Goal: Task Accomplishment & Management: Manage account settings

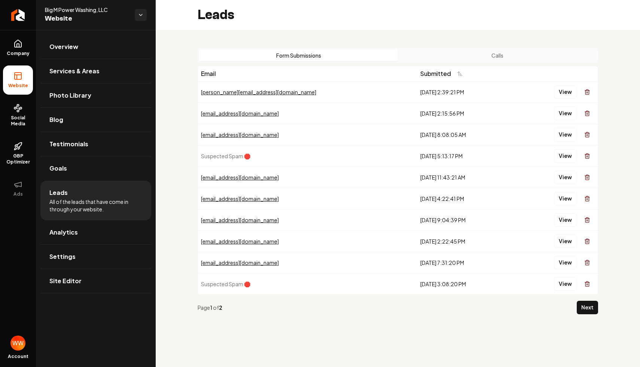
click at [423, 52] on button "Calls" at bounding box center [497, 55] width 199 height 12
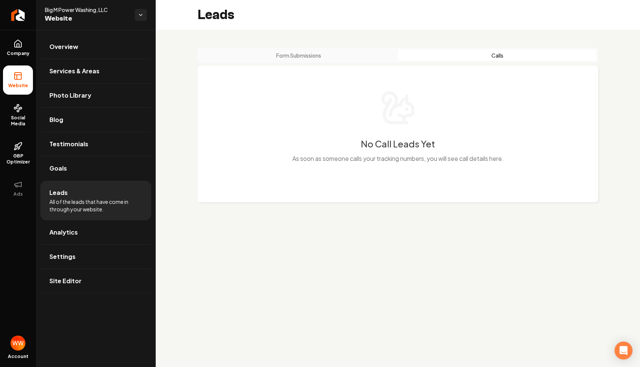
click at [313, 57] on button "Form Submissions" at bounding box center [298, 55] width 199 height 12
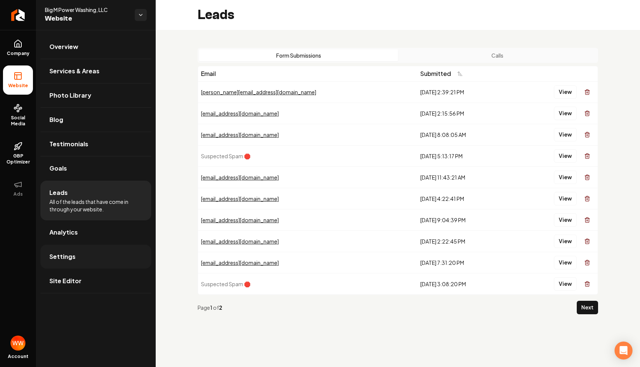
click at [92, 258] on link "Settings" at bounding box center [95, 257] width 111 height 24
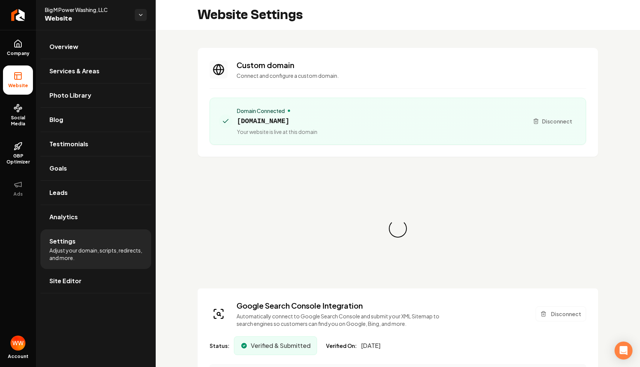
scroll to position [67, 0]
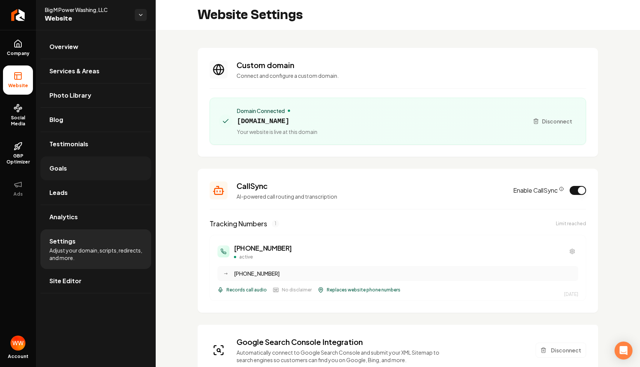
click at [97, 174] on link "Goals" at bounding box center [95, 168] width 111 height 24
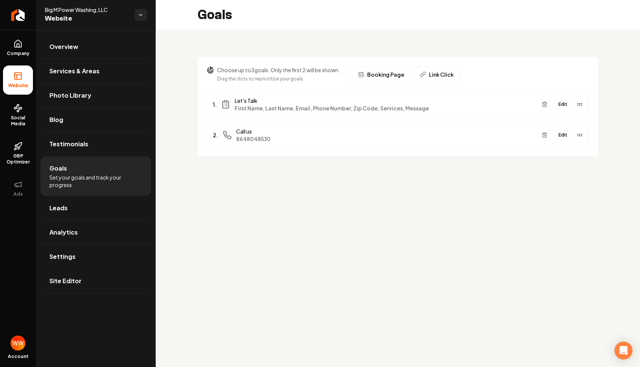
click at [556, 134] on button "Edit" at bounding box center [563, 135] width 19 height 10
click at [423, 169] on div "Choose up to 3 goals. Only the first 2 will be shown. Drag the dots to repriori…" at bounding box center [398, 102] width 484 height 144
click at [424, 180] on main "Goals Choose up to 3 goals. Only the first 2 will be shown. Drag the dots to re…" at bounding box center [398, 183] width 484 height 367
click at [503, 172] on div "Choose up to 3 goals. Only the first 2 will be shown. Drag the dots to repriori…" at bounding box center [398, 102] width 484 height 144
click at [356, 206] on main "Goals Choose up to 3 goals. Only the first 2 will be shown. Drag the dots to re…" at bounding box center [398, 183] width 484 height 367
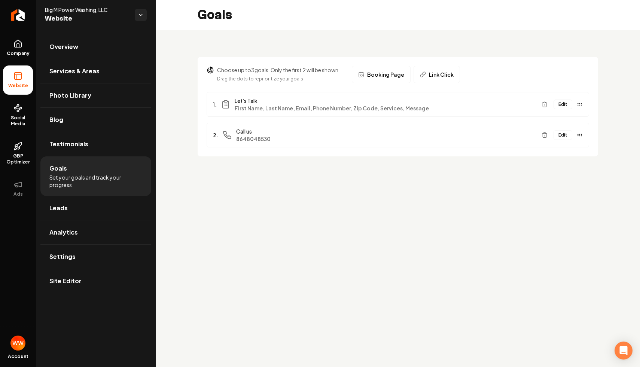
click at [465, 175] on main "Goals Choose up to 3 goals. Only the first 2 will be shown. Drag the dots to re…" at bounding box center [398, 183] width 484 height 367
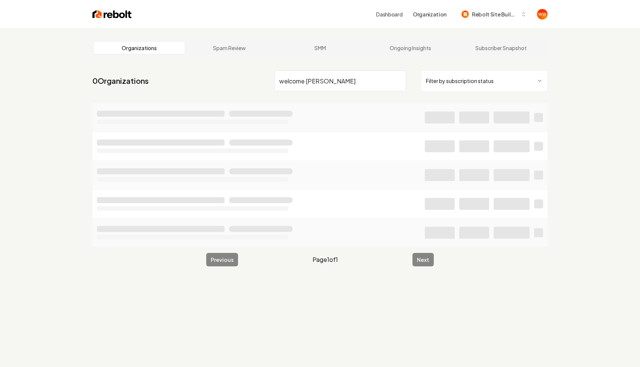
type input "welcome home"
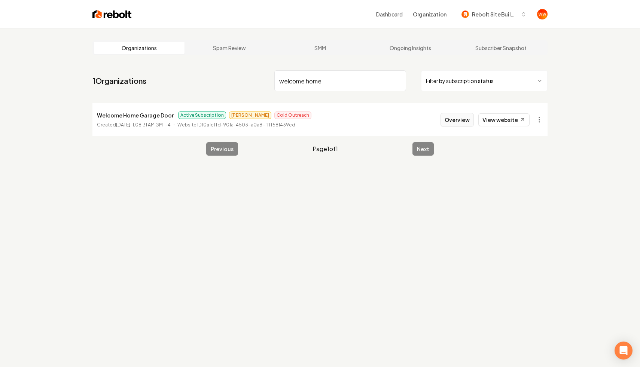
click at [462, 121] on button "Overview" at bounding box center [457, 119] width 33 height 13
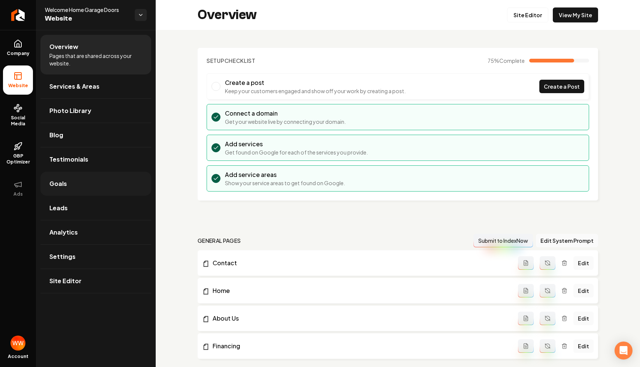
click at [115, 191] on link "Goals" at bounding box center [95, 184] width 111 height 24
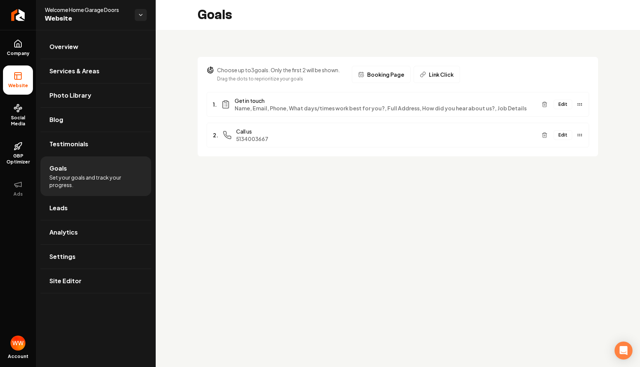
click at [563, 133] on button "Edit" at bounding box center [563, 135] width 19 height 10
click at [370, 170] on div "Choose up to 3 goals. Only the first 2 will be shown. Drag the dots to repriori…" at bounding box center [398, 102] width 484 height 144
click at [100, 39] on link "Overview" at bounding box center [95, 47] width 111 height 24
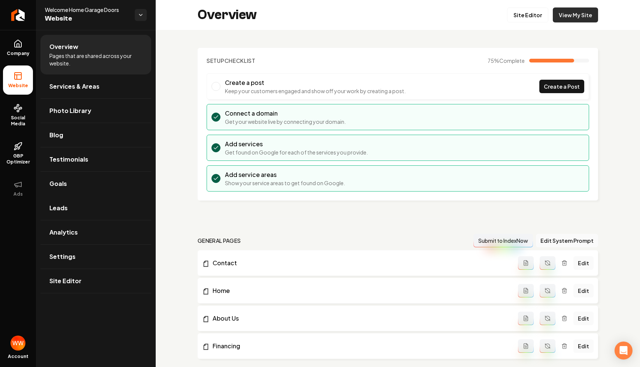
click at [579, 11] on link "View My Site" at bounding box center [575, 14] width 45 height 15
click at [91, 259] on link "Settings" at bounding box center [95, 257] width 111 height 24
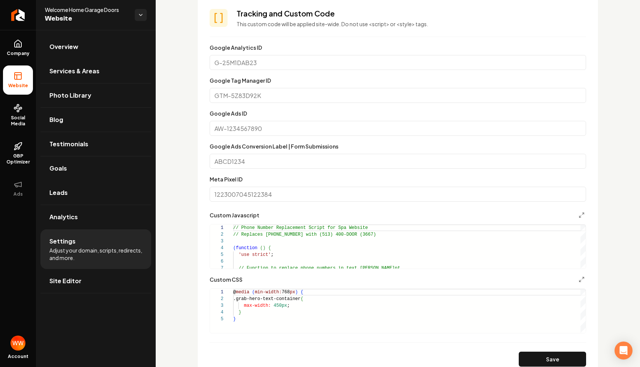
scroll to position [500, 0]
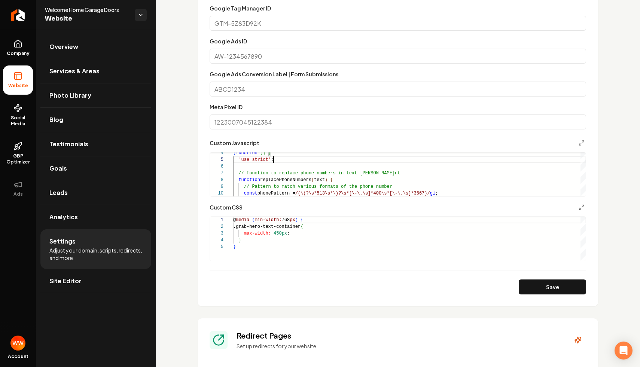
scroll to position [475, 0]
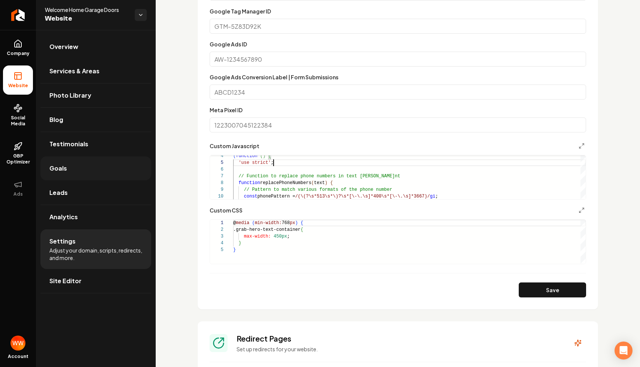
click at [74, 169] on link "Goals" at bounding box center [95, 168] width 111 height 24
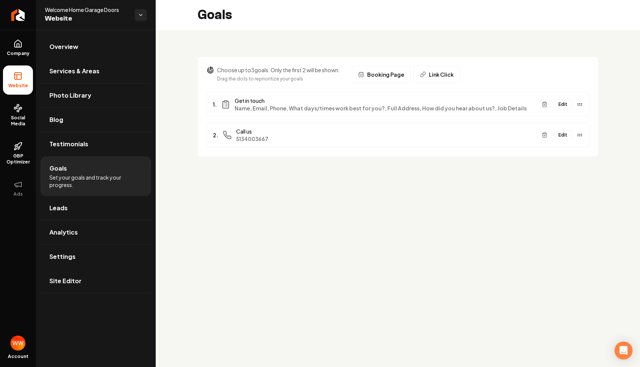
click at [563, 135] on button "Edit" at bounding box center [563, 135] width 19 height 10
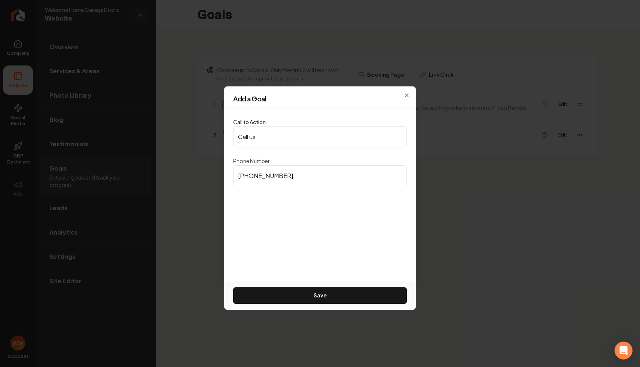
click at [232, 143] on div "Call to Action Call us Phone Number (513) 400-3667 Save" at bounding box center [320, 195] width 192 height 173
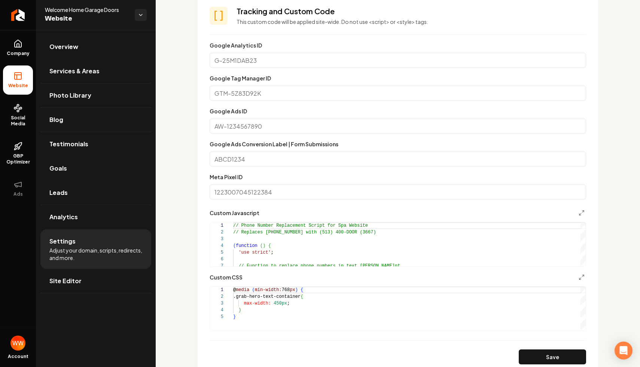
scroll to position [416, 0]
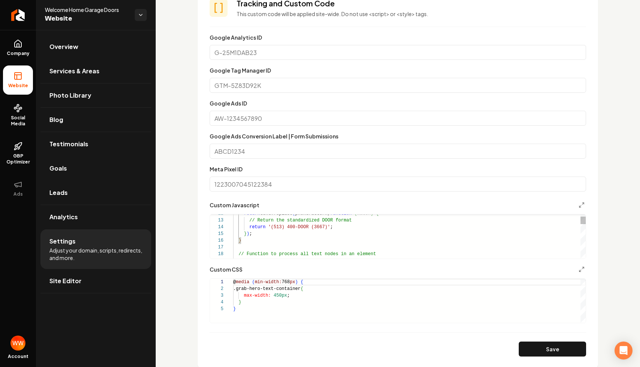
type textarea "**********"
drag, startPoint x: 347, startPoint y: 232, endPoint x: 281, endPoint y: 231, distance: 65.9
click at [281, 231] on div "} ) ;" at bounding box center [409, 234] width 353 height 7
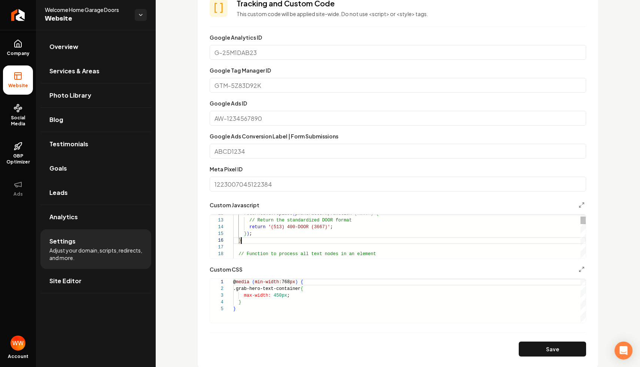
drag, startPoint x: 293, startPoint y: 244, endPoint x: 241, endPoint y: 208, distance: 62.8
click at [247, 211] on div "**********" at bounding box center [398, 230] width 377 height 58
click at [203, 167] on section "**********" at bounding box center [398, 177] width 401 height 383
click at [82, 164] on link "Goals" at bounding box center [95, 168] width 111 height 24
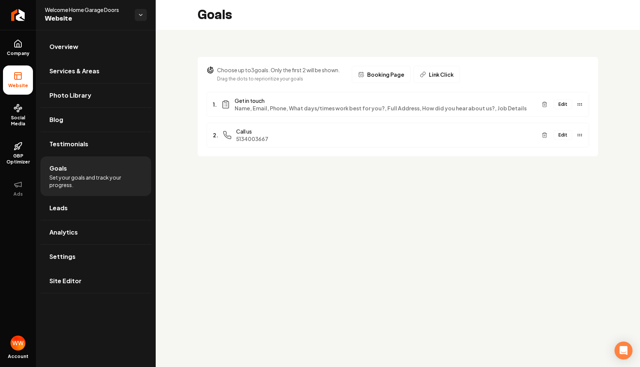
click at [566, 134] on button "Edit" at bounding box center [563, 135] width 19 height 10
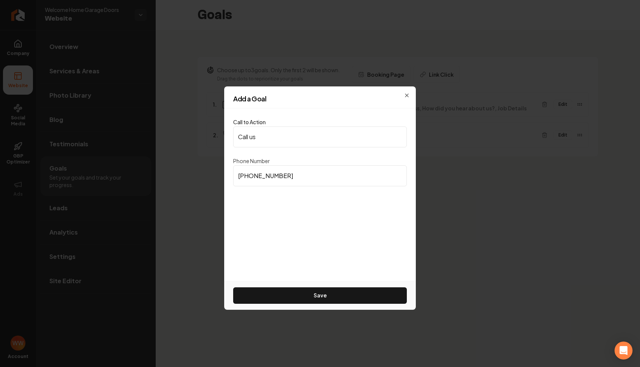
click at [287, 143] on input "Call us" at bounding box center [320, 137] width 174 height 21
click at [257, 138] on input "Call us" at bounding box center [320, 137] width 174 height 21
click at [340, 164] on div "Phone Number (513) 400-3667" at bounding box center [320, 171] width 174 height 30
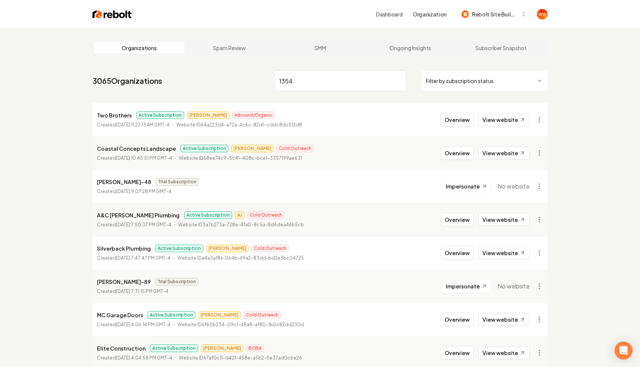
type input "1354"
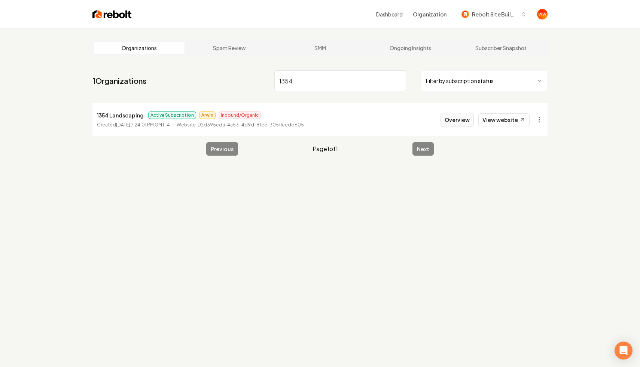
click at [451, 115] on button "Overview" at bounding box center [457, 119] width 33 height 13
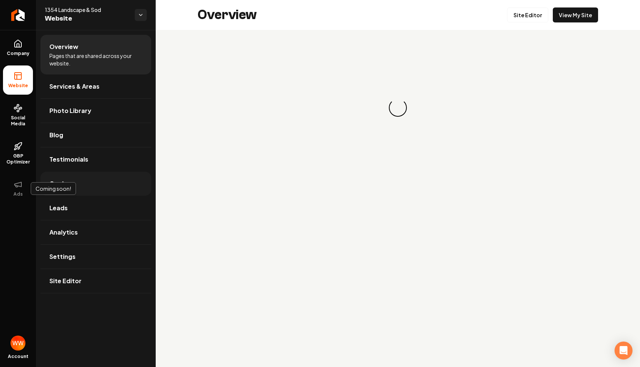
click at [50, 179] on span "Goals" at bounding box center [58, 183] width 18 height 9
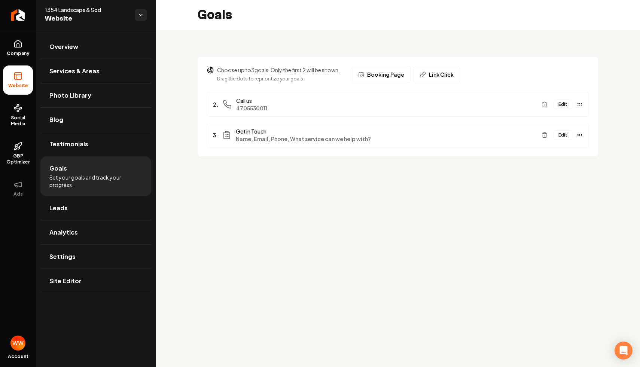
click at [560, 101] on button "Edit" at bounding box center [563, 105] width 19 height 10
click at [403, 160] on div "Choose up to 3 goals. Only the first 2 will be shown. Drag the dots to repriori…" at bounding box center [398, 102] width 484 height 144
click at [25, 12] on link "Return to dashboard" at bounding box center [18, 15] width 36 height 30
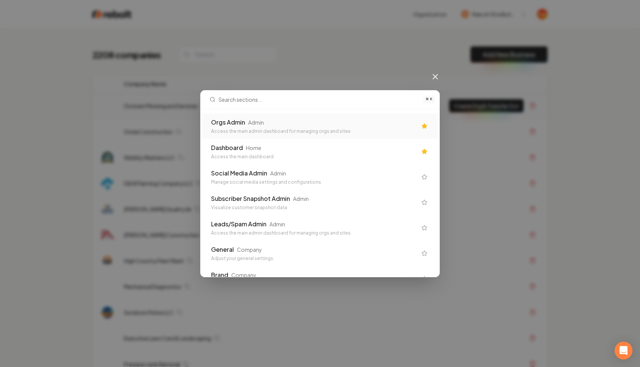
click at [256, 122] on div "Admin" at bounding box center [256, 122] width 16 height 7
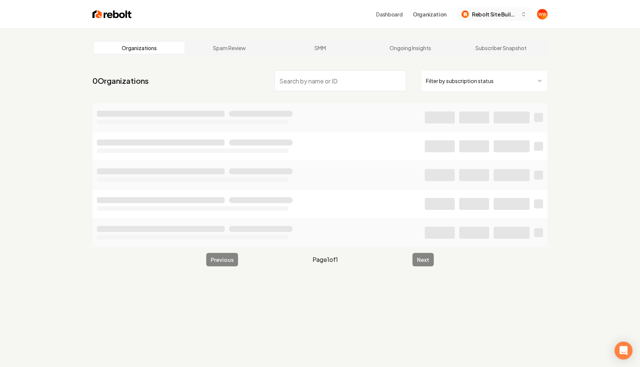
click at [485, 20] on button "Rebolt Site Builder" at bounding box center [494, 13] width 74 height 13
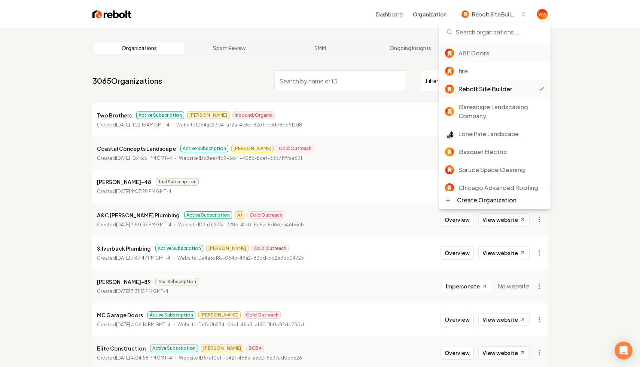
click at [488, 54] on div "ABE Doors" at bounding box center [502, 53] width 86 height 9
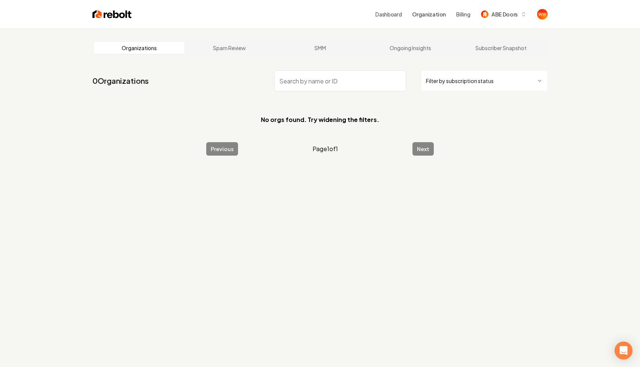
click at [491, 118] on section "No orgs found. Try widening the filters." at bounding box center [319, 119] width 455 height 33
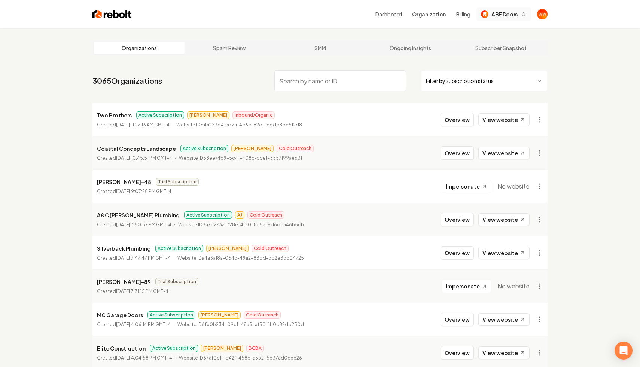
click at [508, 12] on span "ABE Doors" at bounding box center [504, 14] width 26 height 8
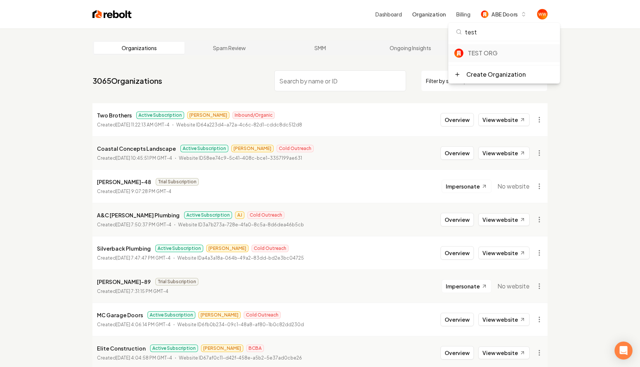
type input "test"
click at [486, 54] on div "TEST ORG" at bounding box center [511, 53] width 86 height 9
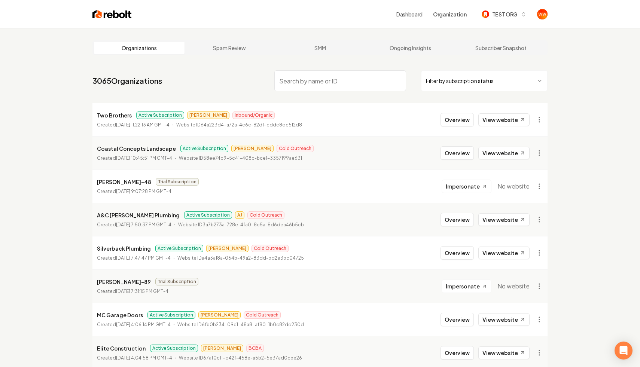
click at [405, 12] on link "Dashboard" at bounding box center [409, 13] width 26 height 7
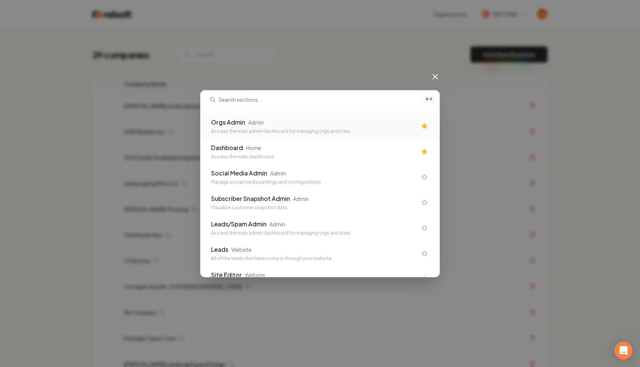
click at [282, 125] on div "Orgs Admin Admin" at bounding box center [314, 122] width 206 height 9
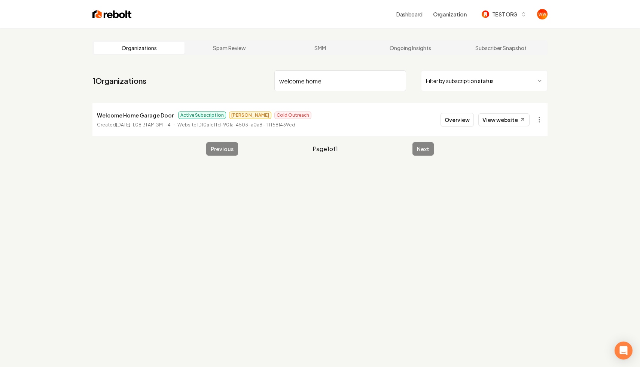
type input "welcome home"
click at [555, 194] on div "Organizations Spam Review SMM Ongoing Insights Subscriber Snapshot 1 Organizati…" at bounding box center [320, 211] width 640 height 367
click at [574, 115] on div "Organizations Spam Review SMM Ongoing Insights Subscriber Snapshot 1 Organizati…" at bounding box center [320, 211] width 640 height 367
click at [542, 123] on html "Dashboard Organization TEST ORG Organizations Spam Review SMM Ongoing Insights …" at bounding box center [320, 183] width 640 height 367
click at [565, 122] on html "Dashboard Organization TEST ORG Organizations Spam Review SMM Ongoing Insights …" at bounding box center [320, 183] width 640 height 367
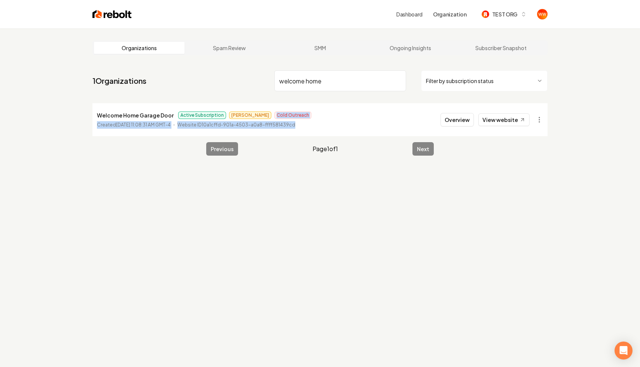
drag, startPoint x: 365, startPoint y: 127, endPoint x: 314, endPoint y: 108, distance: 54.9
click at [314, 108] on li "Welcome Home Garage Door Active Subscription Omar Cold Outreach Created [DATE] …" at bounding box center [319, 119] width 455 height 33
click at [120, 124] on time "[DATE] 11:08:31 AM GMT-4" at bounding box center [143, 125] width 55 height 6
click at [134, 116] on p "Welcome Home Garage Door" at bounding box center [135, 115] width 77 height 9
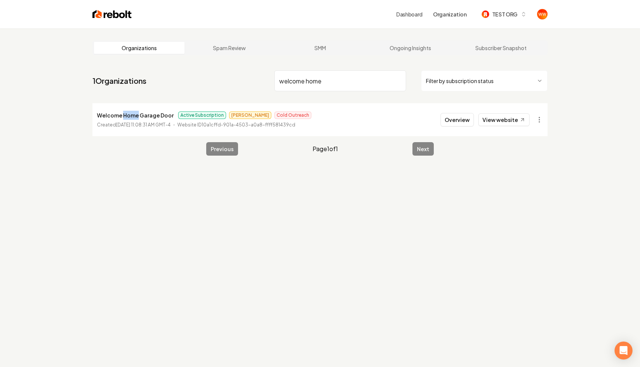
click at [134, 116] on p "Welcome Home Garage Door" at bounding box center [135, 115] width 77 height 9
click at [94, 122] on li "Welcome Home Garage Door Active Subscription Omar Cold Outreach Created [DATE] …" at bounding box center [319, 119] width 455 height 33
click at [127, 121] on p "Created [DATE] 11:08:31 AM GMT-4" at bounding box center [134, 124] width 74 height 7
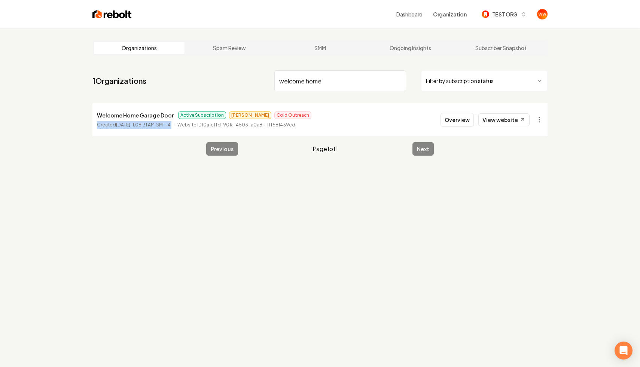
click at [136, 125] on time "[DATE] 11:08:31 AM GMT-4" at bounding box center [143, 125] width 55 height 6
click at [124, 116] on p "Welcome Home Garage Door" at bounding box center [135, 115] width 77 height 9
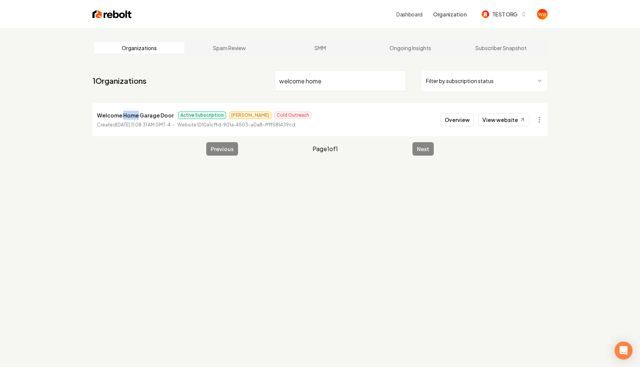
click at [124, 116] on p "Welcome Home Garage Door" at bounding box center [135, 115] width 77 height 9
click at [305, 102] on main "Organizations Spam Review SMM Ongoing Insights Subscriber Snapshot 1 Organizati…" at bounding box center [319, 97] width 479 height 139
click at [464, 121] on button "Overview" at bounding box center [457, 119] width 33 height 13
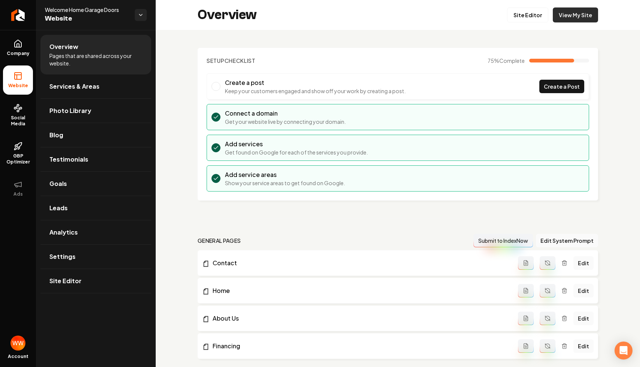
click at [579, 16] on link "View My Site" at bounding box center [575, 14] width 45 height 15
click at [89, 261] on link "Settings" at bounding box center [95, 257] width 111 height 24
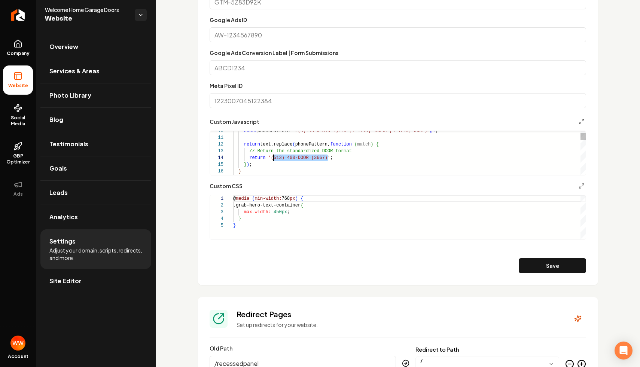
scroll to position [20, 38]
drag, startPoint x: 328, startPoint y: 158, endPoint x: 271, endPoint y: 160, distance: 57.0
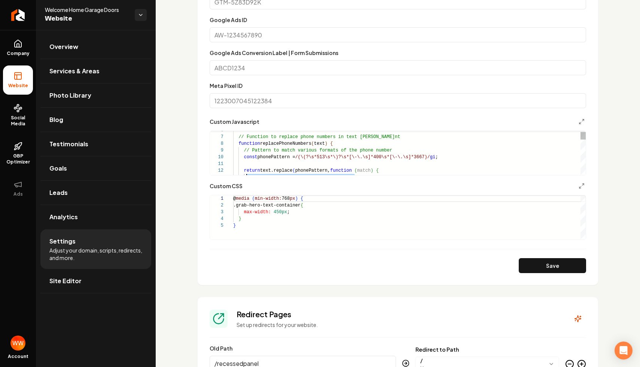
type textarea "**********"
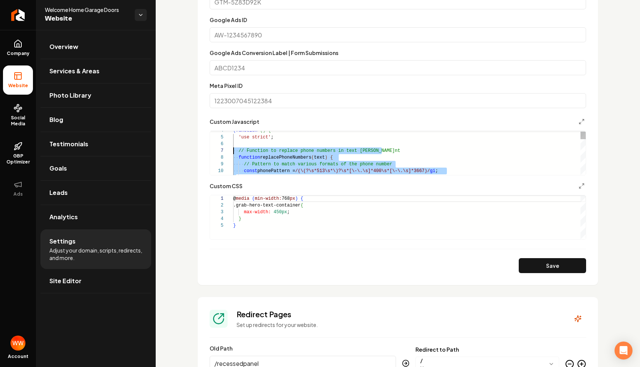
scroll to position [40, 0]
drag, startPoint x: 256, startPoint y: 174, endPoint x: 232, endPoint y: 154, distance: 31.6
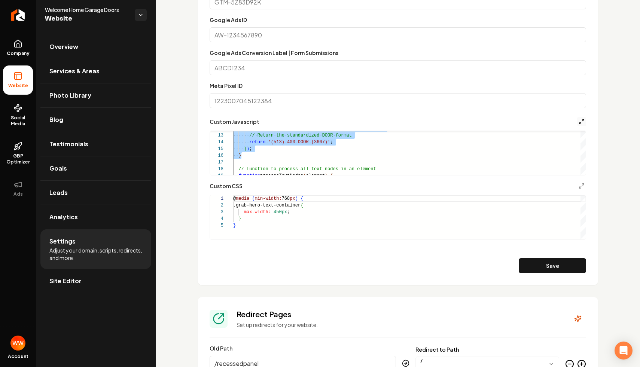
click at [581, 124] on icon "Main content area" at bounding box center [582, 122] width 6 height 6
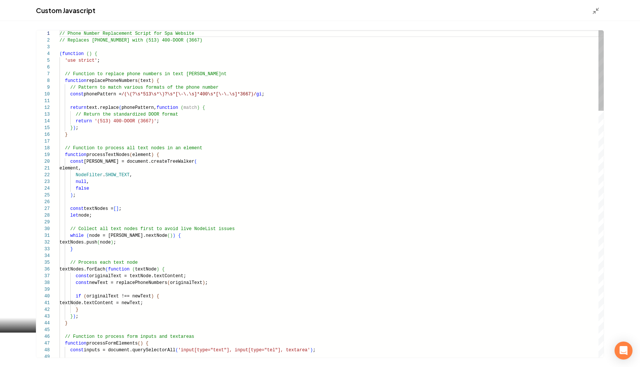
scroll to position [67, 0]
click at [592, 9] on icon "Main content area" at bounding box center [595, 10] width 7 height 7
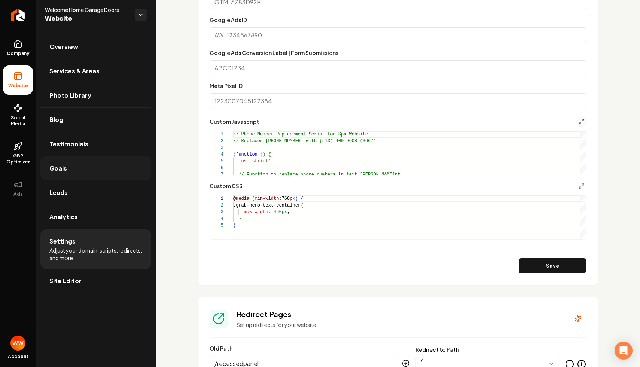
click at [97, 166] on link "Goals" at bounding box center [95, 168] width 111 height 24
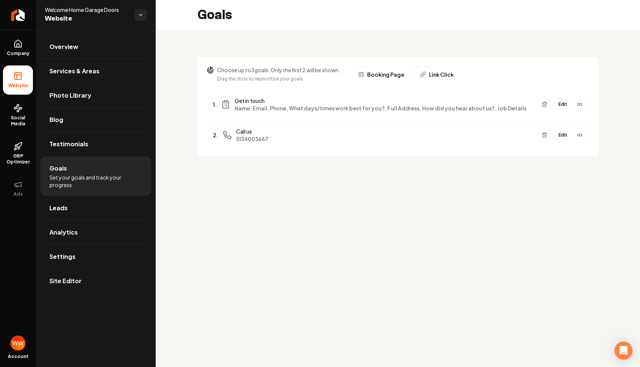
click at [560, 131] on button "Edit" at bounding box center [563, 135] width 19 height 10
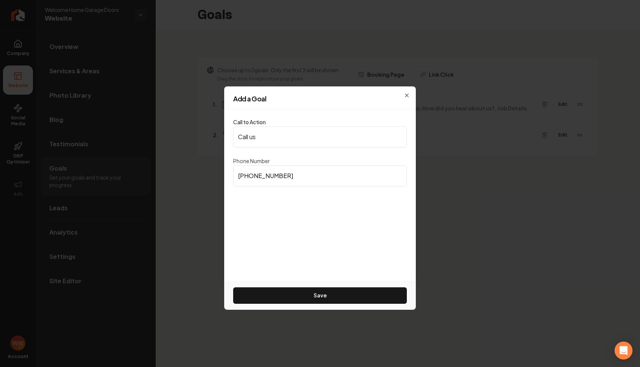
click at [275, 138] on input "Call us" at bounding box center [320, 137] width 174 height 21
type input "(513) 400-DOOR (3667)"
click at [307, 111] on div "Call to Action [PHONE_NUMBER] (3667) Phone Number [PHONE_NUMBER] Save" at bounding box center [320, 195] width 192 height 173
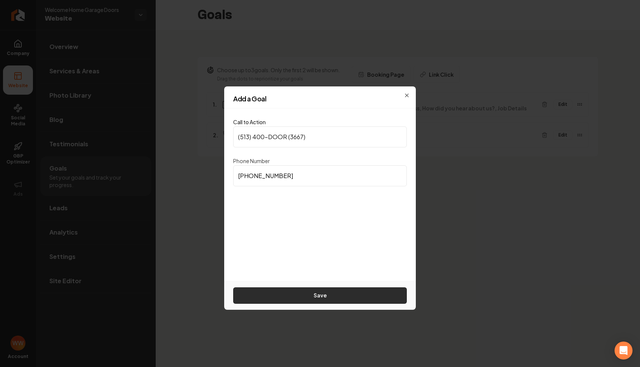
click at [302, 293] on button "Save" at bounding box center [320, 295] width 174 height 16
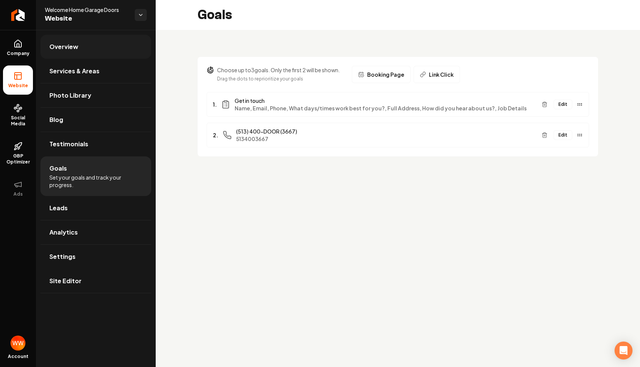
click at [96, 46] on link "Overview" at bounding box center [95, 47] width 111 height 24
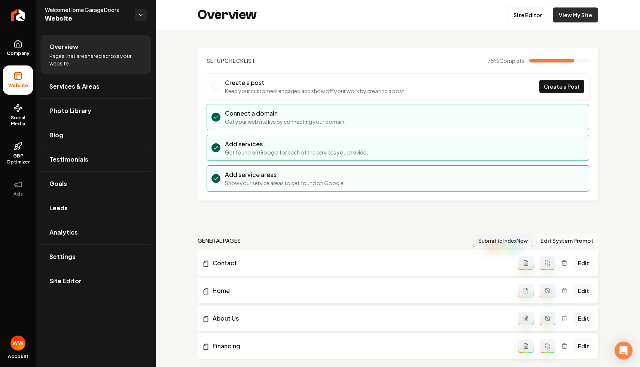
click at [572, 12] on link "View My Site" at bounding box center [575, 14] width 45 height 15
click at [529, 10] on link "Site Editor" at bounding box center [527, 14] width 41 height 15
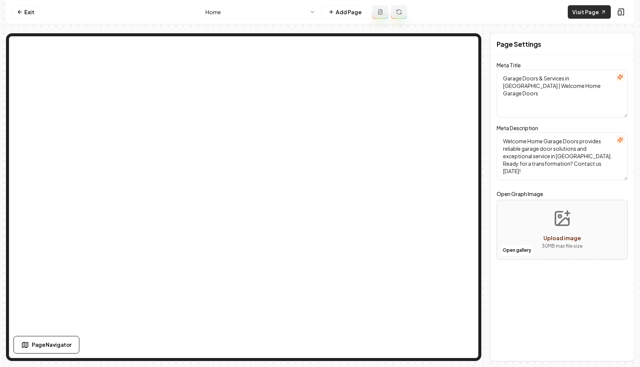
click at [585, 9] on link "Visit Page" at bounding box center [589, 11] width 43 height 13
click at [587, 19] on nav "Exit Home Add Page Visit Page" at bounding box center [320, 12] width 628 height 24
click at [599, 13] on link "Visit Page" at bounding box center [589, 11] width 43 height 13
